Goal: Task Accomplishment & Management: Use online tool/utility

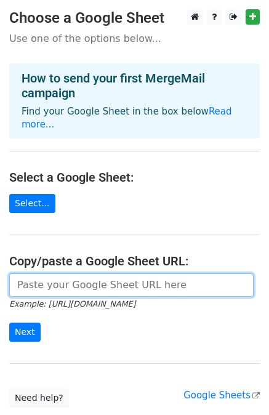
click at [63, 273] on input "url" at bounding box center [131, 284] width 244 height 23
click at [58, 273] on input "url" at bounding box center [131, 284] width 244 height 23
paste input "https://docs.google.com/spreadsheets/d/1D5aOtQvHF75hnfTVgSjMmwmnbD3etGhCRp9dDZM…"
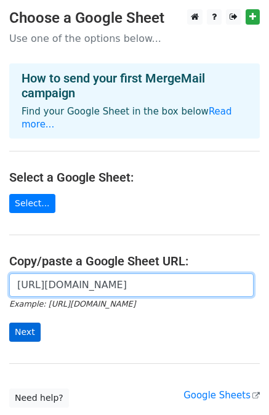
type input "https://docs.google.com/spreadsheets/d/1D5aOtQvHF75hnfTVgSjMmwmnbD3etGhCRp9dDZM…"
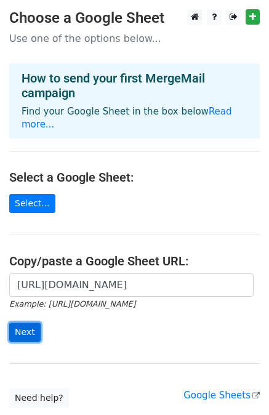
scroll to position [0, 0]
click at [21, 323] on input "Next" at bounding box center [24, 332] width 31 height 19
click at [131, 182] on main "Choose a Google Sheet Use one of the options below... How to send your first Me…" at bounding box center [134, 208] width 269 height 398
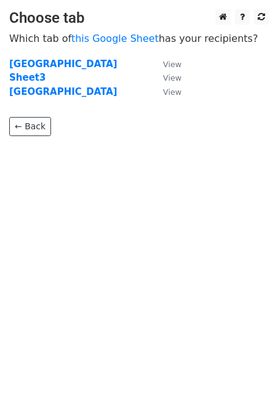
click at [107, 225] on html "Choose tab Which tab of this Google Sheet has your recipients? [GEOGRAPHIC_DATA…" at bounding box center [139, 207] width 278 height 415
click at [71, 62] on td "Mumbai" at bounding box center [80, 64] width 142 height 14
click at [172, 64] on small "View" at bounding box center [172, 64] width 18 height 9
click at [95, 197] on html "Choose tab Which tab of this Google Sheet has your recipients? Mumbai View Shee…" at bounding box center [139, 207] width 278 height 415
click at [86, 212] on html "Choose tab Which tab of this Google Sheet has your recipients? Mumbai View Shee…" at bounding box center [139, 207] width 278 height 415
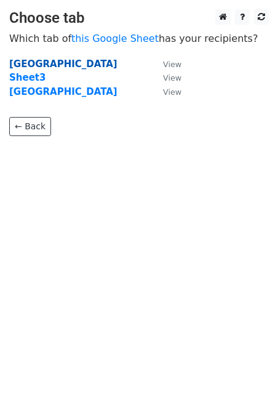
click at [34, 60] on strong "Mumbai" at bounding box center [63, 63] width 108 height 11
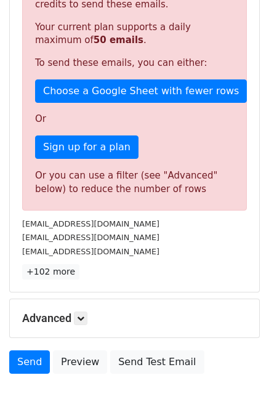
scroll to position [291, 0]
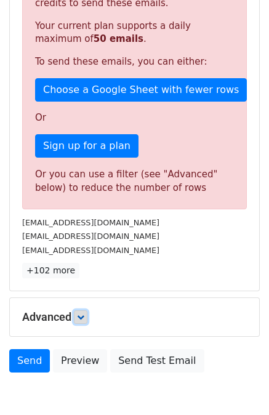
click at [79, 313] on icon at bounding box center [80, 316] width 7 height 7
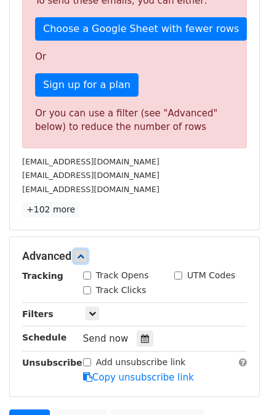
scroll to position [350, 0]
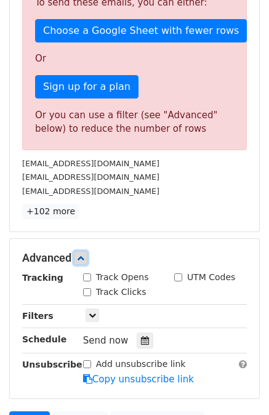
click at [86, 251] on link at bounding box center [81, 258] width 14 height 14
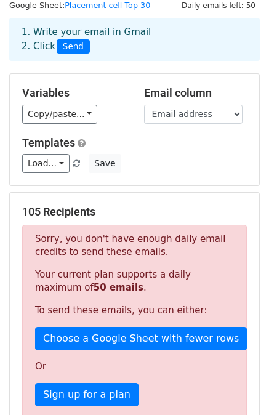
scroll to position [38, 0]
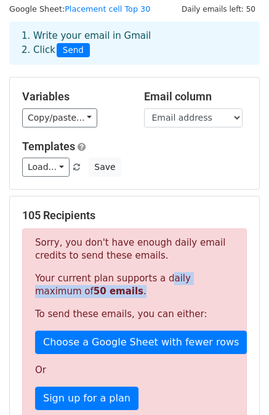
drag, startPoint x: 155, startPoint y: 280, endPoint x: 84, endPoint y: 292, distance: 72.4
click at [84, 292] on p "Your current plan supports a daily maximum of 50 emails ." at bounding box center [134, 285] width 199 height 26
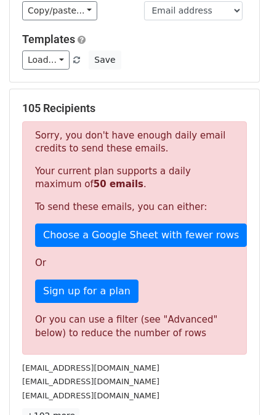
scroll to position [144, 0]
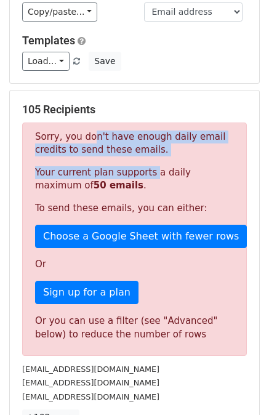
drag, startPoint x: 84, startPoint y: 128, endPoint x: 143, endPoint y: 161, distance: 67.5
click at [143, 161] on div "Sorry, you don't have enough daily email credits to send these emails. Your cur…" at bounding box center [134, 239] width 225 height 233
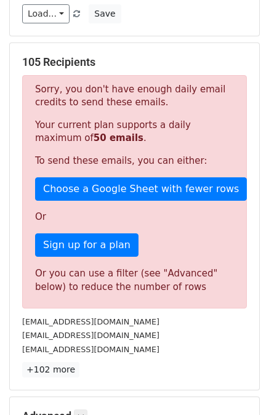
scroll to position [192, 0]
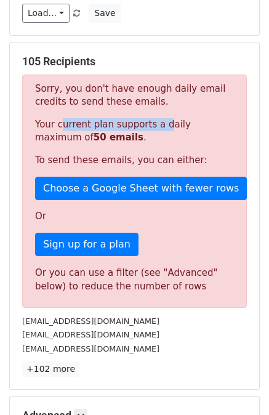
drag, startPoint x: 55, startPoint y: 119, endPoint x: 152, endPoint y: 129, distance: 97.8
click at [152, 129] on p "Your current plan supports a daily maximum of 50 emails ." at bounding box center [134, 131] width 199 height 26
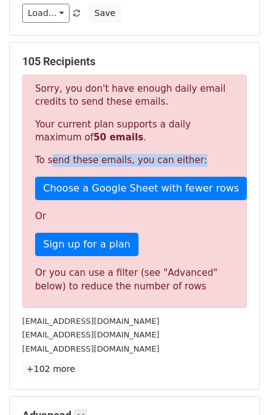
drag, startPoint x: 49, startPoint y: 161, endPoint x: 192, endPoint y: 160, distance: 142.8
click at [192, 160] on p "To send these emails, you can either:" at bounding box center [134, 160] width 199 height 13
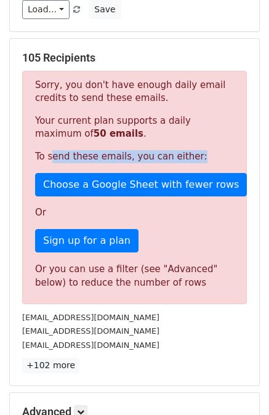
scroll to position [0, 0]
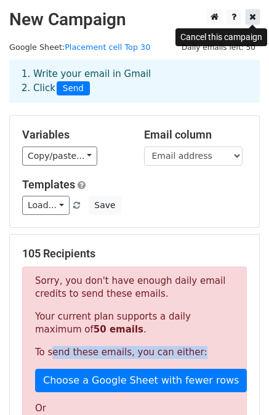
click at [258, 15] on link at bounding box center [253, 16] width 14 height 15
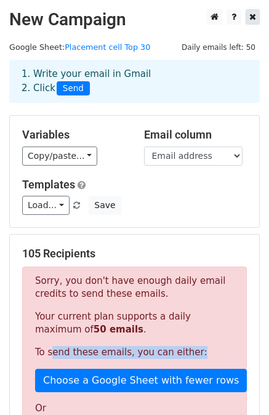
click at [249, 18] on link at bounding box center [253, 16] width 14 height 15
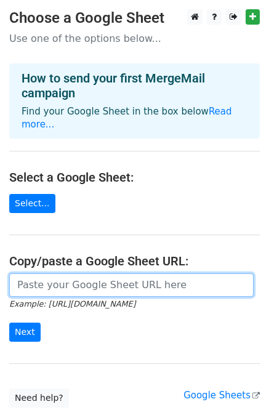
click at [54, 275] on input "url" at bounding box center [131, 284] width 244 height 23
paste input "https://docs.google.com/spreadsheets/d/1iOmSTV-NeGApWLUOHMQcuLP_owX5jIlfLhkOzgP…"
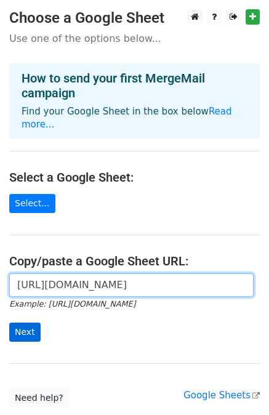
type input "https://docs.google.com/spreadsheets/d/1iOmSTV-NeGApWLUOHMQcuLP_owX5jIlfLhkOzgP…"
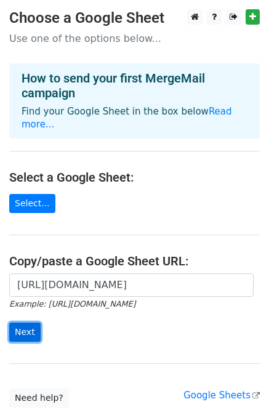
scroll to position [0, 0]
click at [28, 323] on input "Next" at bounding box center [24, 332] width 31 height 19
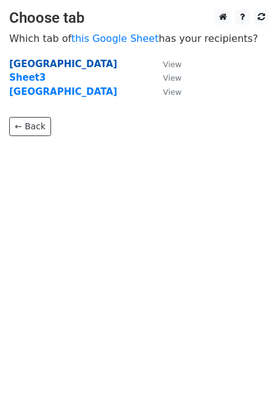
click at [23, 66] on strong "[GEOGRAPHIC_DATA]" at bounding box center [63, 63] width 108 height 11
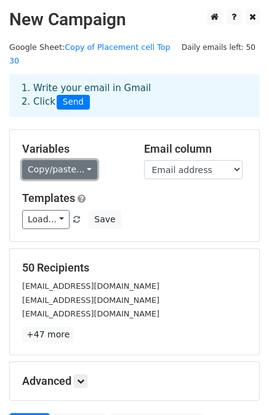
click at [76, 160] on link "Copy/paste..." at bounding box center [59, 169] width 75 height 19
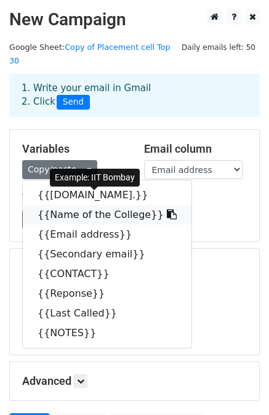
click at [84, 205] on link "{{Name of the College}}" at bounding box center [107, 215] width 169 height 20
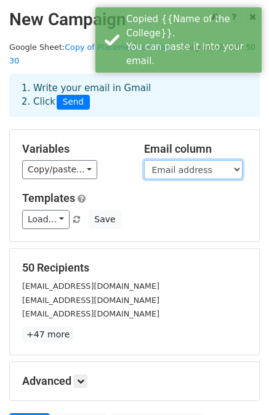
click at [200, 160] on select "[DOMAIN_NAME]. Name of the College Email address Secondary email CONTACT Repons…" at bounding box center [193, 169] width 98 height 19
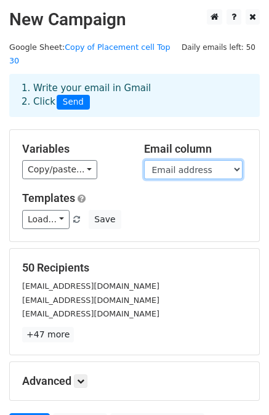
click at [144, 160] on select "[DOMAIN_NAME]. Name of the College Email address Secondary email CONTACT Repons…" at bounding box center [193, 169] width 98 height 19
click at [125, 191] on h5 "Templates" at bounding box center [134, 198] width 225 height 14
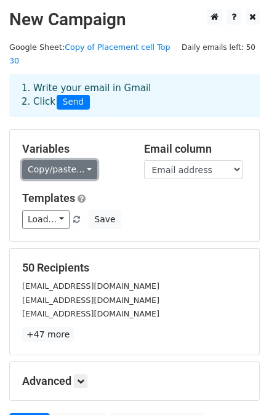
click at [76, 160] on link "Copy/paste..." at bounding box center [59, 169] width 75 height 19
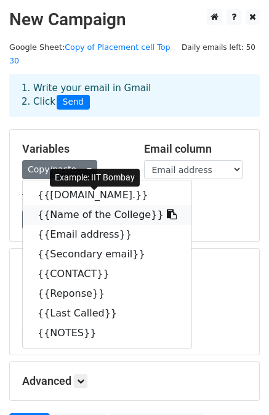
click at [71, 205] on link "{{Name of the College}}" at bounding box center [107, 215] width 169 height 20
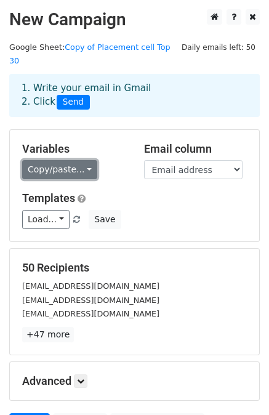
click at [81, 160] on link "Copy/paste..." at bounding box center [59, 169] width 75 height 19
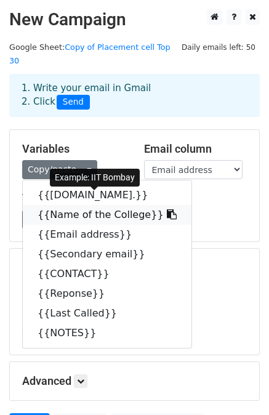
click at [84, 205] on link "{{Name of the College}}" at bounding box center [107, 215] width 169 height 20
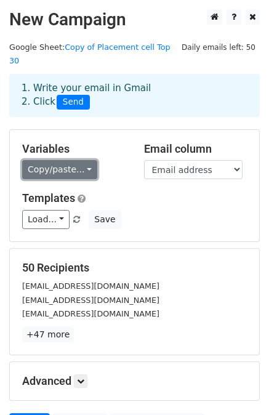
click at [45, 161] on link "Copy/paste..." at bounding box center [59, 169] width 75 height 19
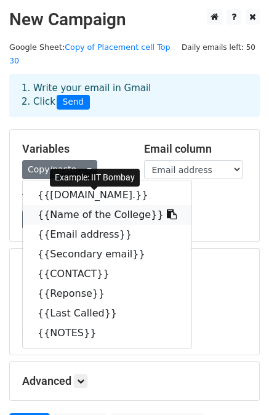
click at [167, 209] on icon at bounding box center [172, 214] width 10 height 10
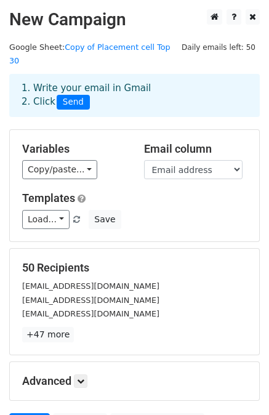
scroll to position [111, 0]
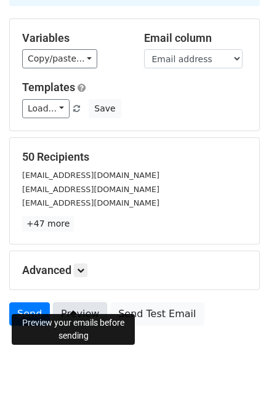
click at [78, 302] on link "Preview" at bounding box center [80, 313] width 54 height 23
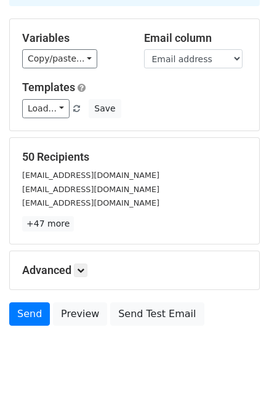
click at [138, 375] on html "New Campaign Daily emails left: 50 Google Sheet: Copy of Placement cell Top 30 …" at bounding box center [134, 159] width 269 height 541
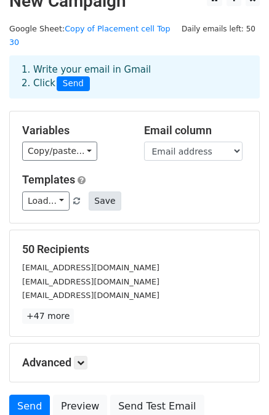
scroll to position [17, 0]
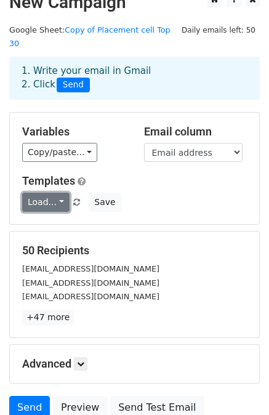
click at [51, 193] on link "Load..." at bounding box center [45, 202] width 47 height 19
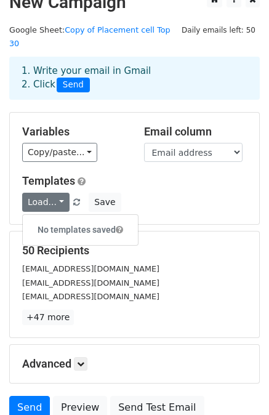
click at [150, 195] on div "Load... No templates saved Save" at bounding box center [134, 202] width 243 height 19
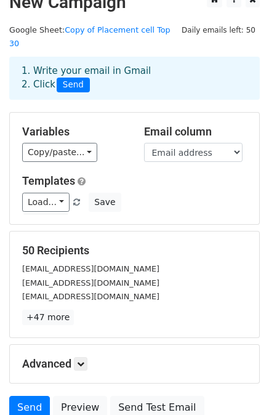
scroll to position [111, 0]
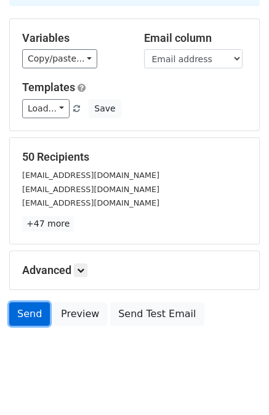
click at [36, 302] on link "Send" at bounding box center [29, 313] width 41 height 23
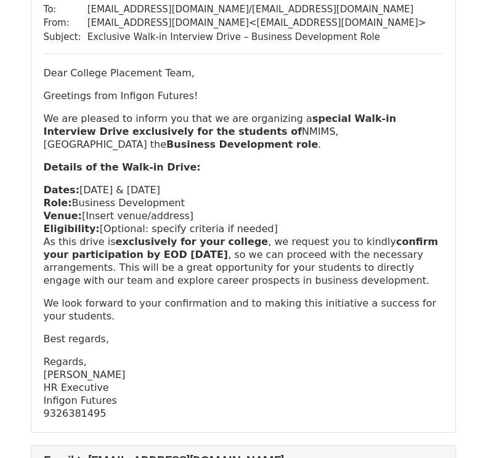
scroll to position [2087, 0]
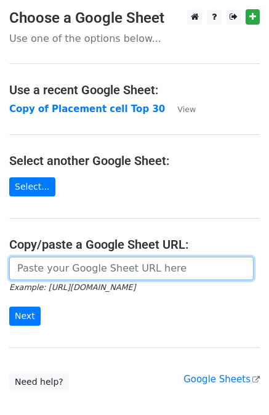
click at [98, 263] on input "url" at bounding box center [131, 268] width 244 height 23
paste input "[URL][DOMAIN_NAME]"
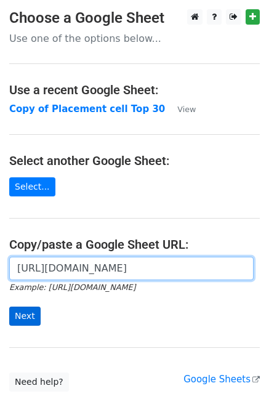
type input "https://docs.google.com/spreadsheets/d/1iOmSTV-NeGApWLUOHMQcuLP_owX5jIlfLhkOzgP…"
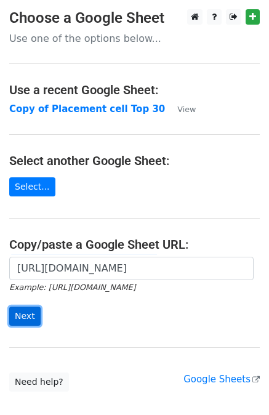
scroll to position [0, 0]
click at [30, 321] on input "Next" at bounding box center [24, 316] width 31 height 19
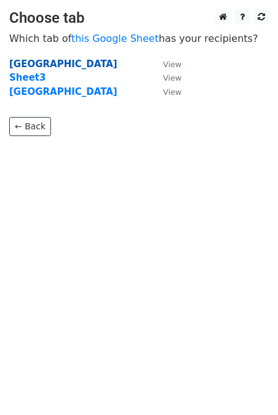
click at [38, 66] on strong "Mumbai" at bounding box center [63, 63] width 108 height 11
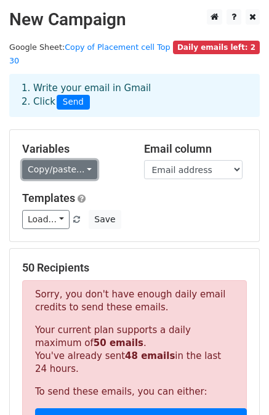
click at [73, 160] on link "Copy/paste..." at bounding box center [59, 169] width 75 height 19
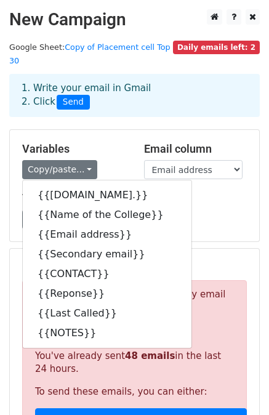
click at [187, 233] on form "Variables Copy/paste... {{[DOMAIN_NAME].}} {{Name of the College}} {{Email addr…" at bounding box center [134, 419] width 251 height 580
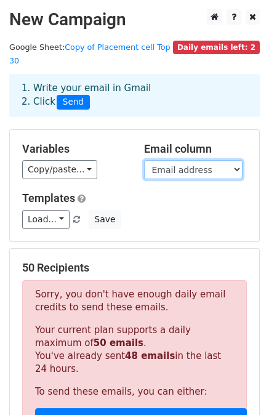
click at [236, 160] on select "[DOMAIN_NAME]. Name of the College Email address Secondary email CONTACT Repons…" at bounding box center [193, 169] width 98 height 19
click at [144, 160] on select "[DOMAIN_NAME]. Name of the College Email address Secondary email CONTACT Repons…" at bounding box center [193, 169] width 98 height 19
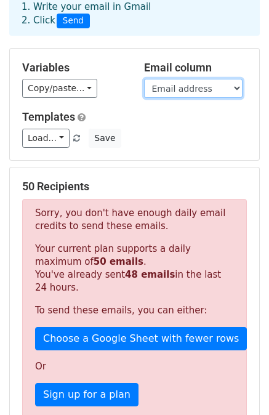
scroll to position [73, 0]
